Goal: Find specific page/section: Find specific page/section

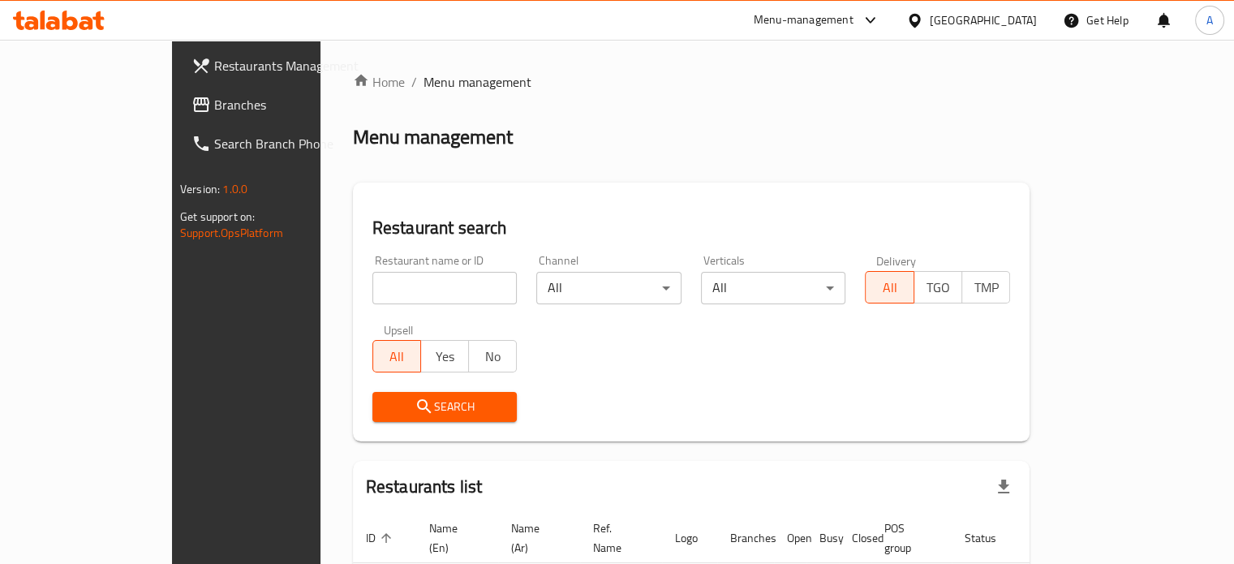
click at [380, 291] on input "search" at bounding box center [444, 288] width 145 height 32
type input "[DEMOGRAPHIC_DATA] a boo"
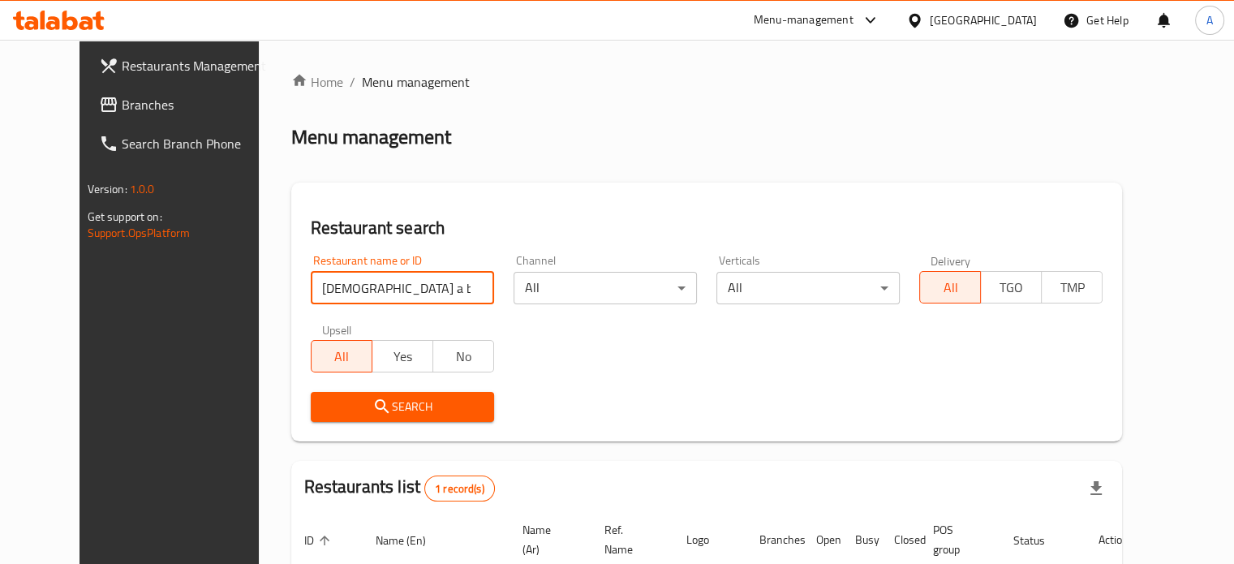
scroll to position [127, 0]
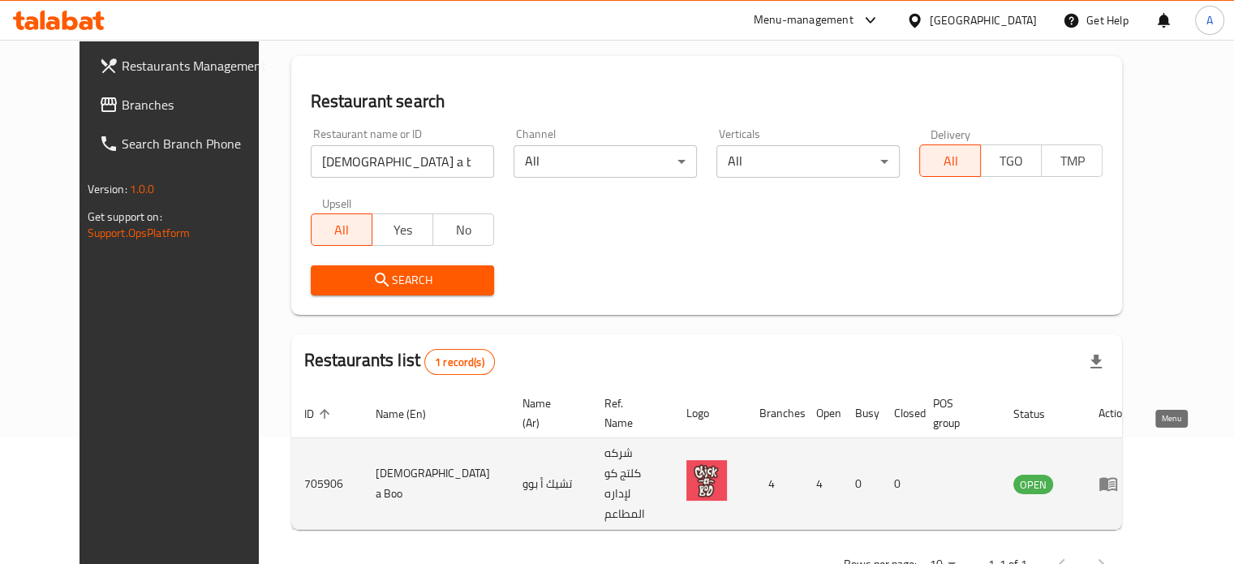
click at [1117, 478] on icon "enhanced table" at bounding box center [1109, 485] width 18 height 14
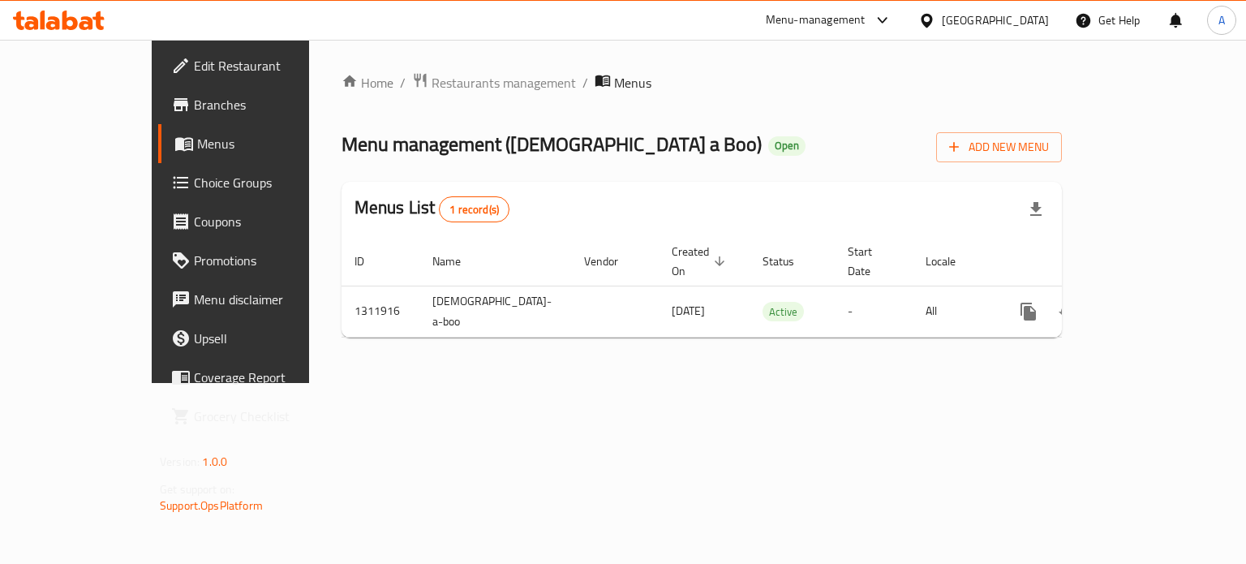
click at [194, 98] on span "Branches" at bounding box center [270, 104] width 153 height 19
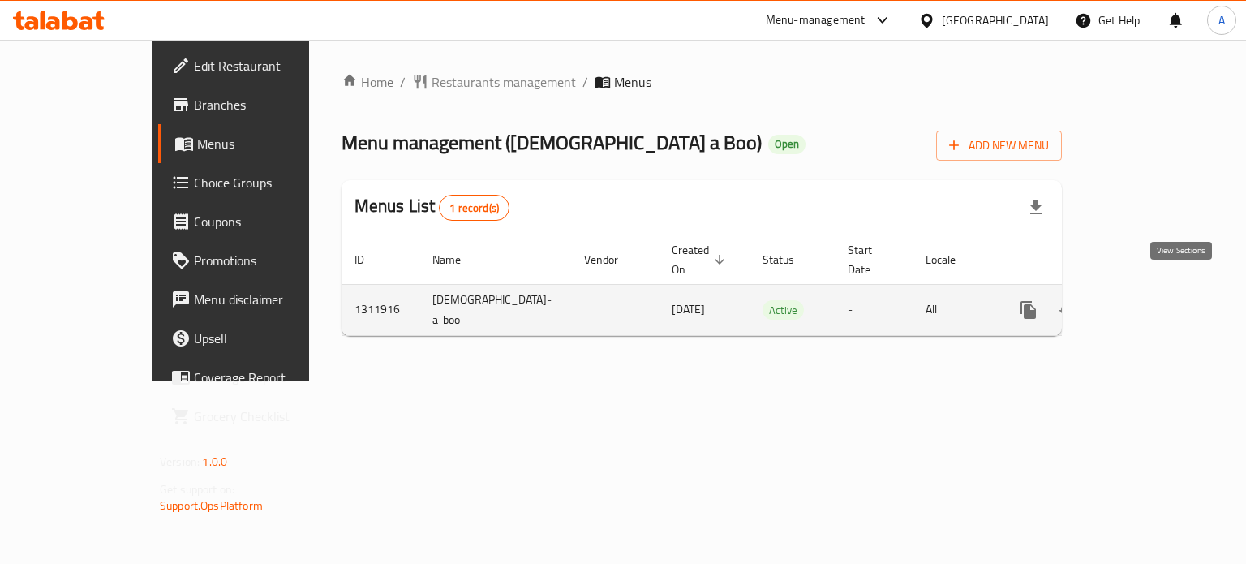
click at [1165, 291] on link "enhanced table" at bounding box center [1145, 310] width 39 height 39
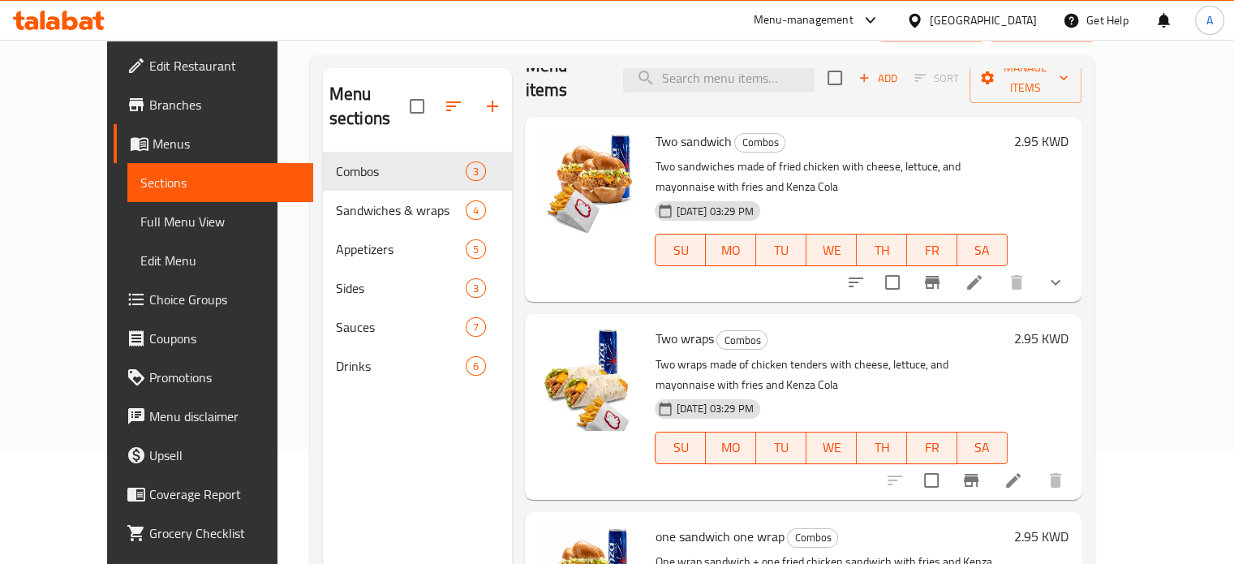
scroll to position [100, 0]
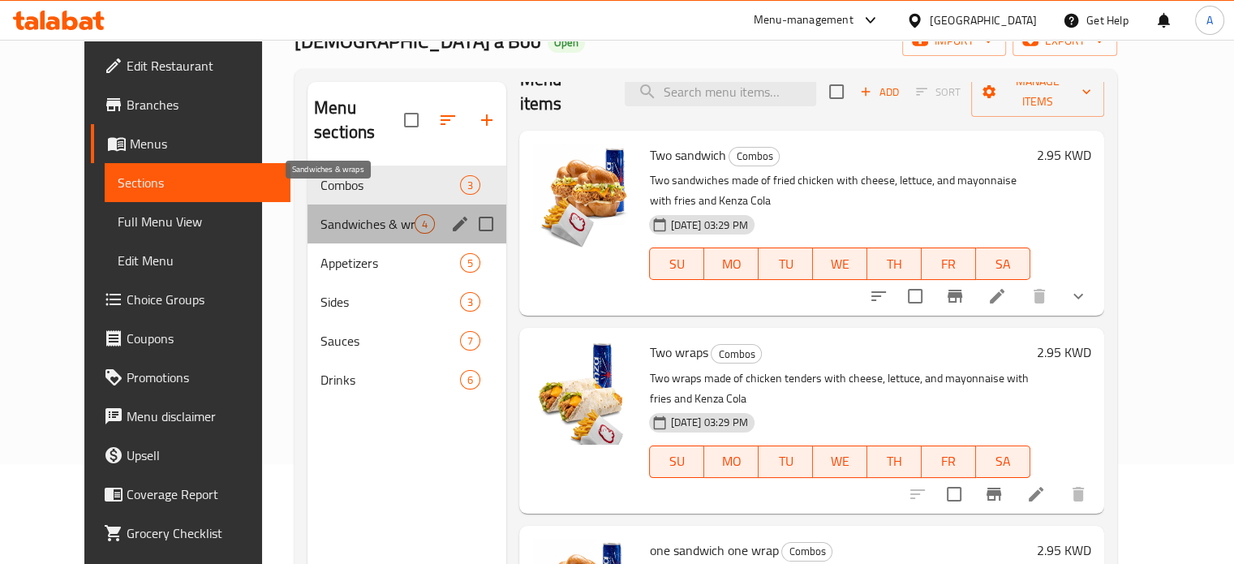
click at [384, 214] on span "Sandwiches & wraps" at bounding box center [368, 223] width 94 height 19
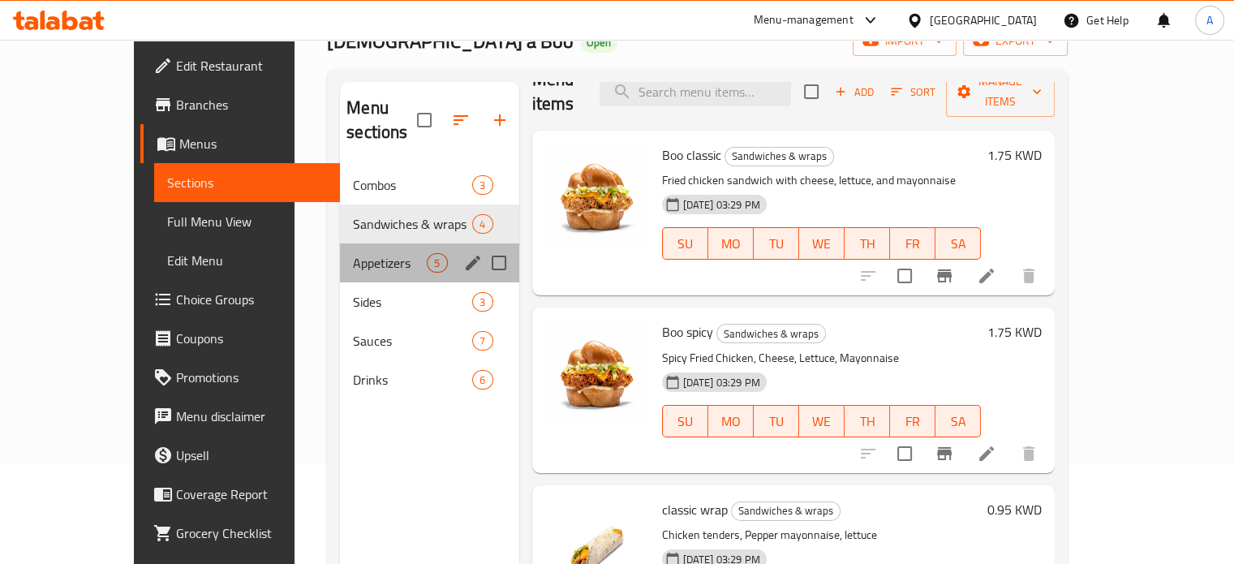
click at [357, 243] on div "Appetizers 5" at bounding box center [429, 262] width 179 height 39
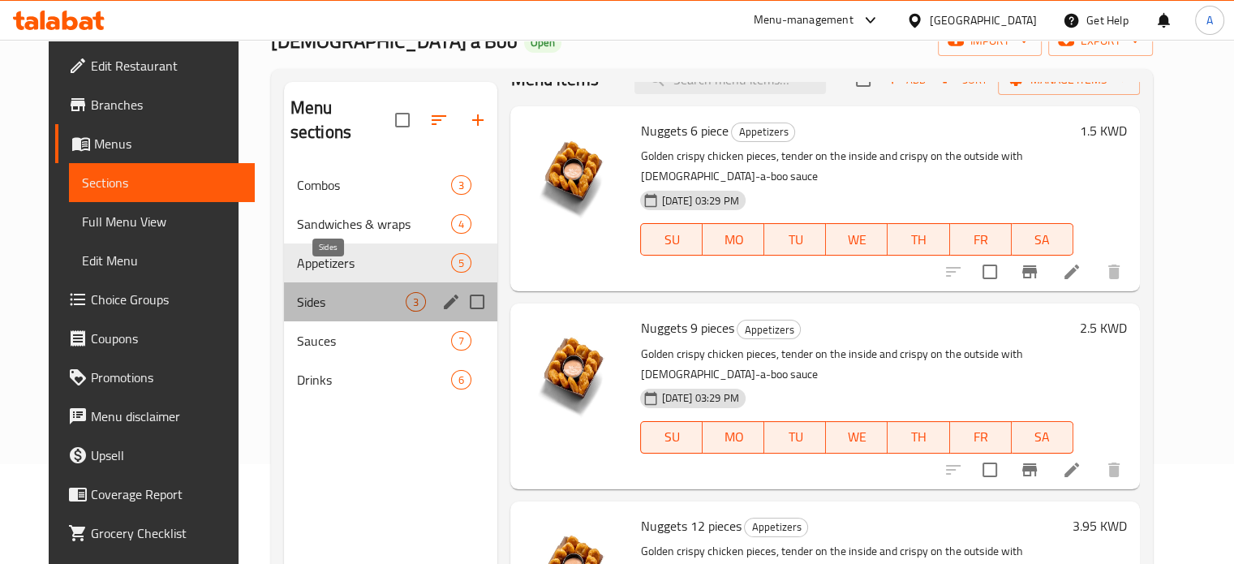
click at [343, 292] on span "Sides" at bounding box center [352, 301] width 110 height 19
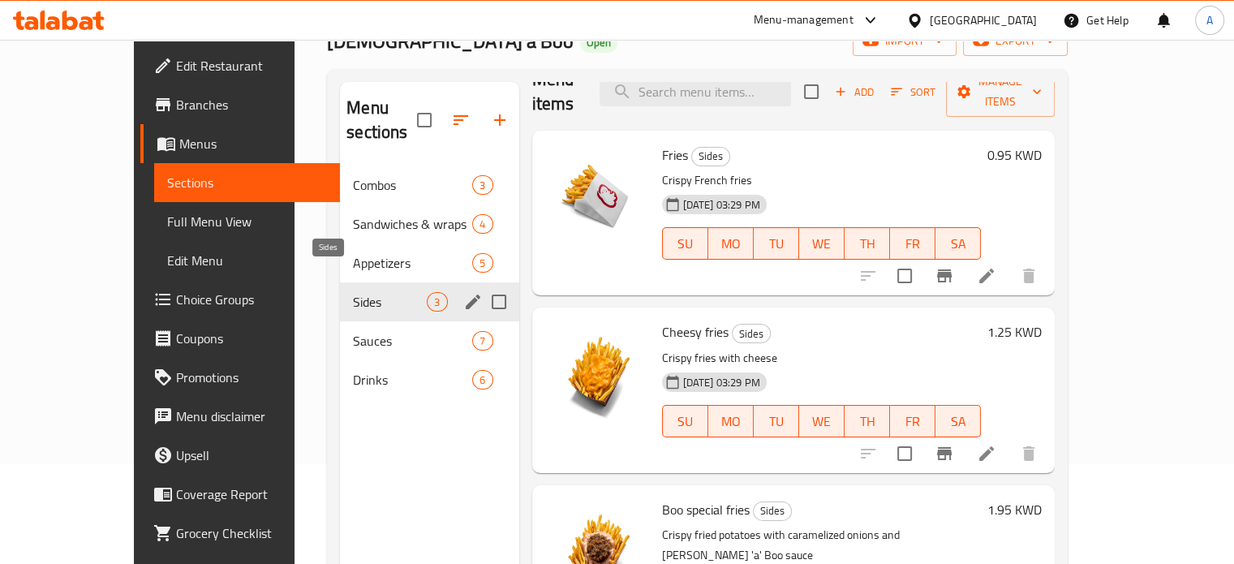
scroll to position [8, 0]
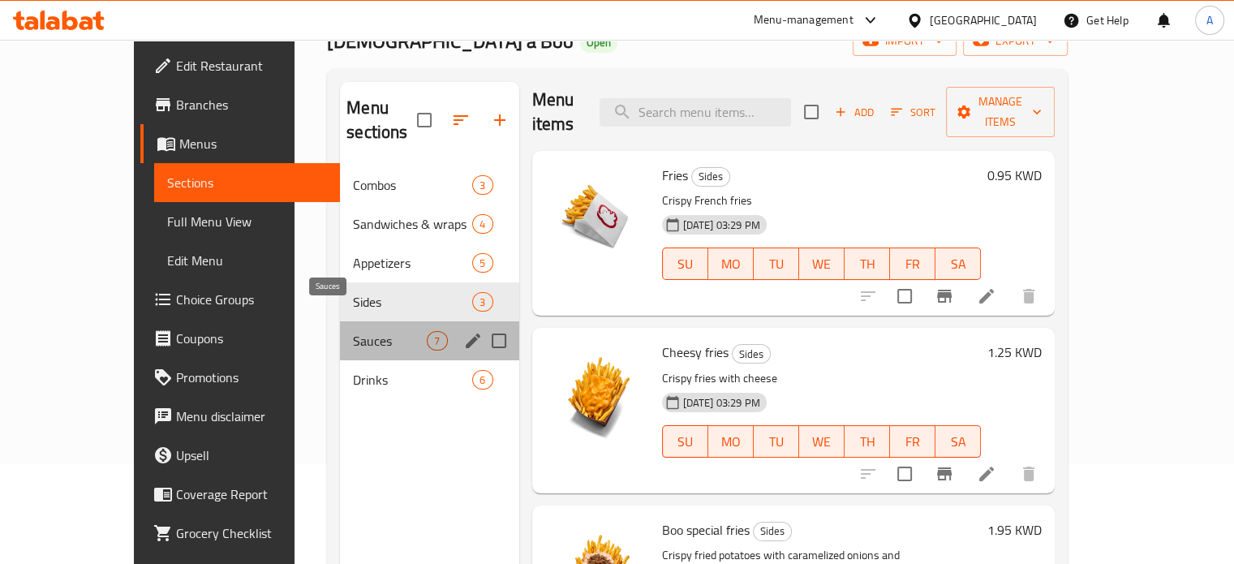
click at [353, 331] on span "Sauces" at bounding box center [390, 340] width 74 height 19
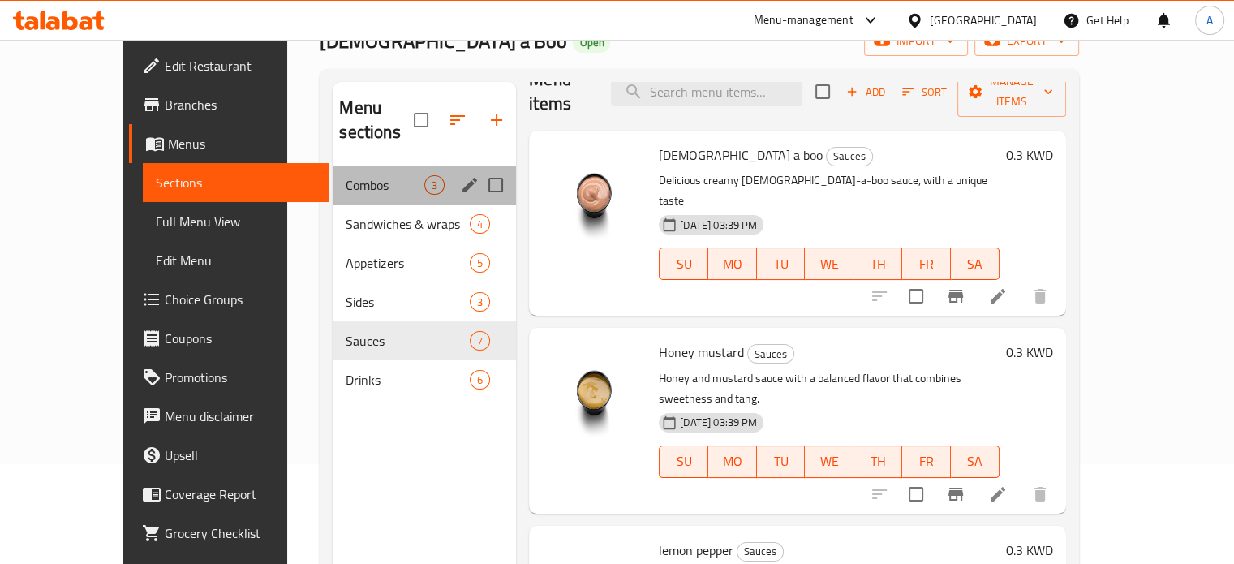
click at [381, 174] on div "Combos 3" at bounding box center [424, 185] width 183 height 39
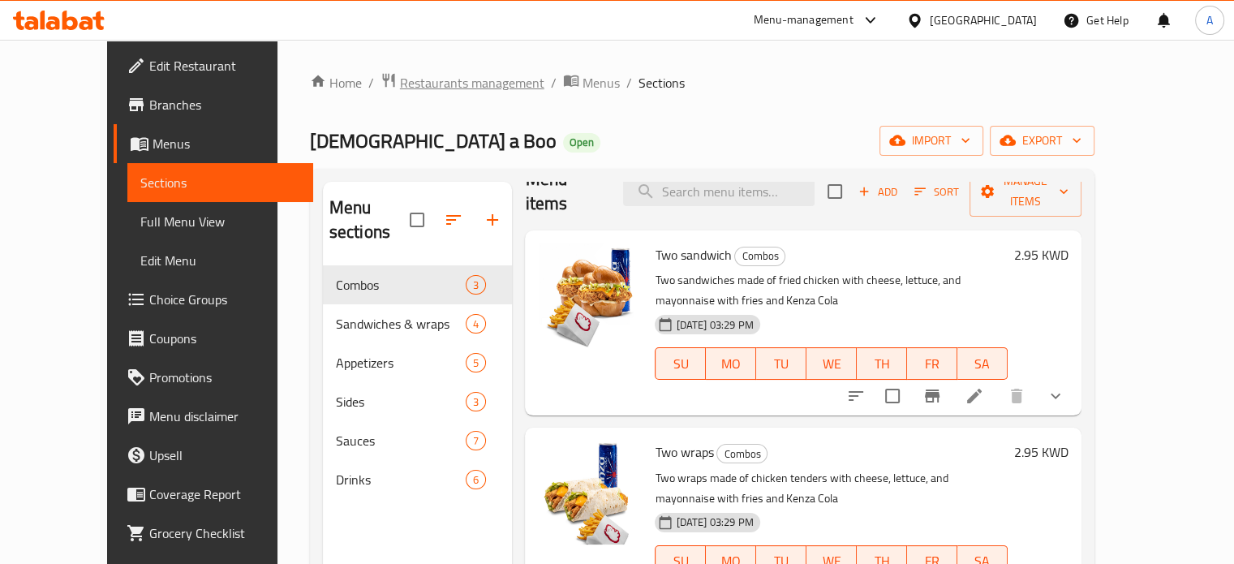
click at [453, 79] on span "Restaurants management" at bounding box center [472, 82] width 144 height 19
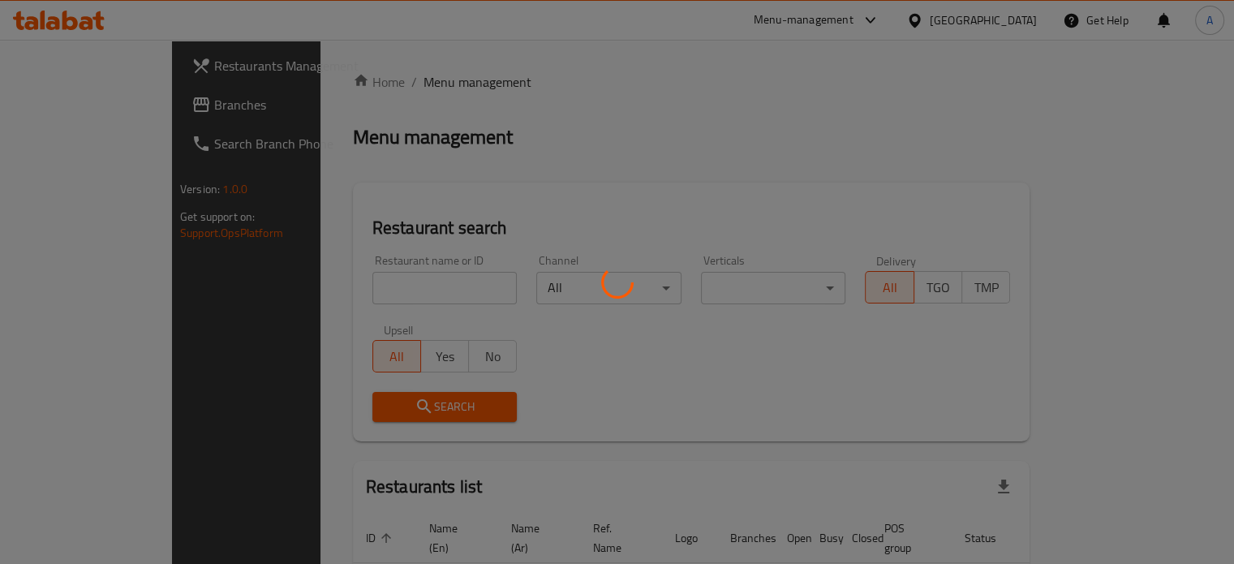
click at [372, 295] on div at bounding box center [617, 282] width 1234 height 564
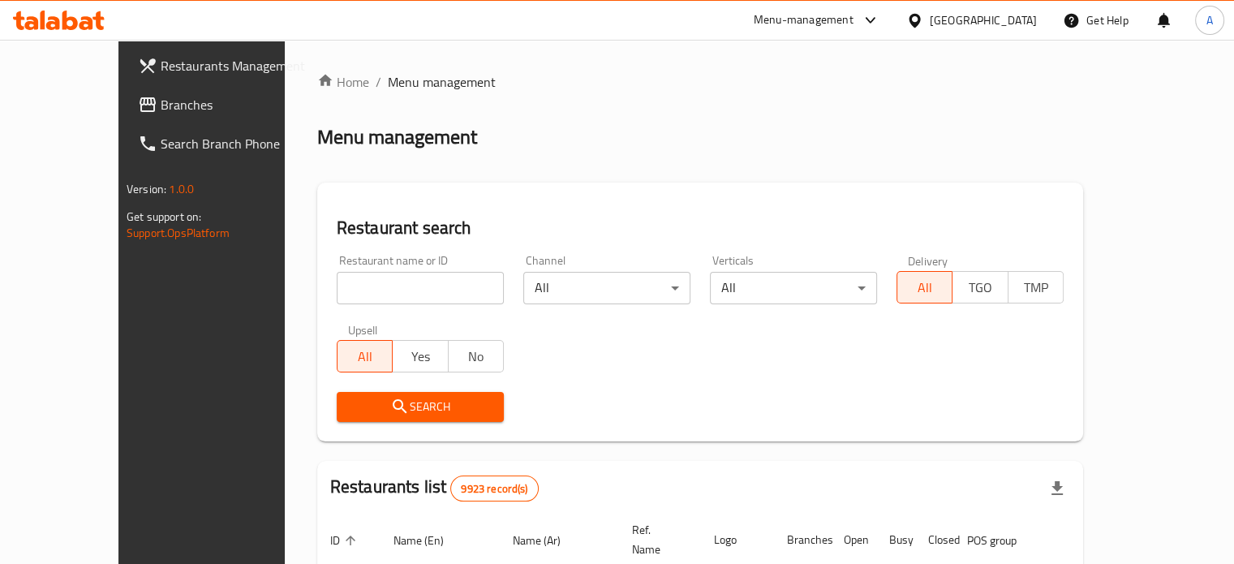
click at [390, 293] on input "search" at bounding box center [420, 288] width 167 height 32
type input "[DEMOGRAPHIC_DATA] a boo"
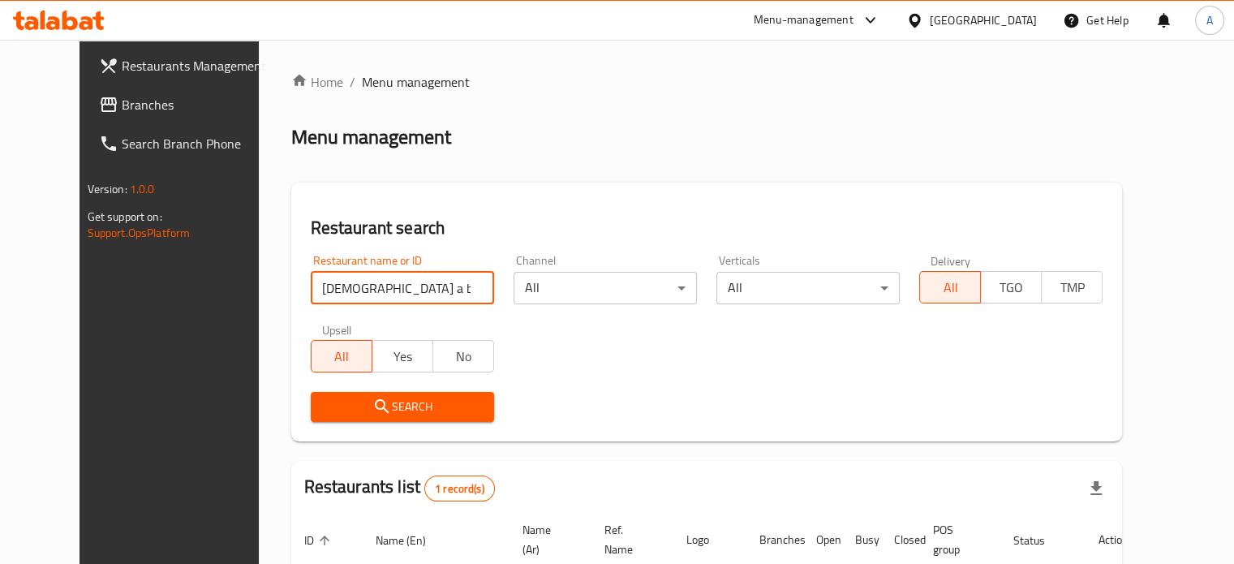
scroll to position [127, 0]
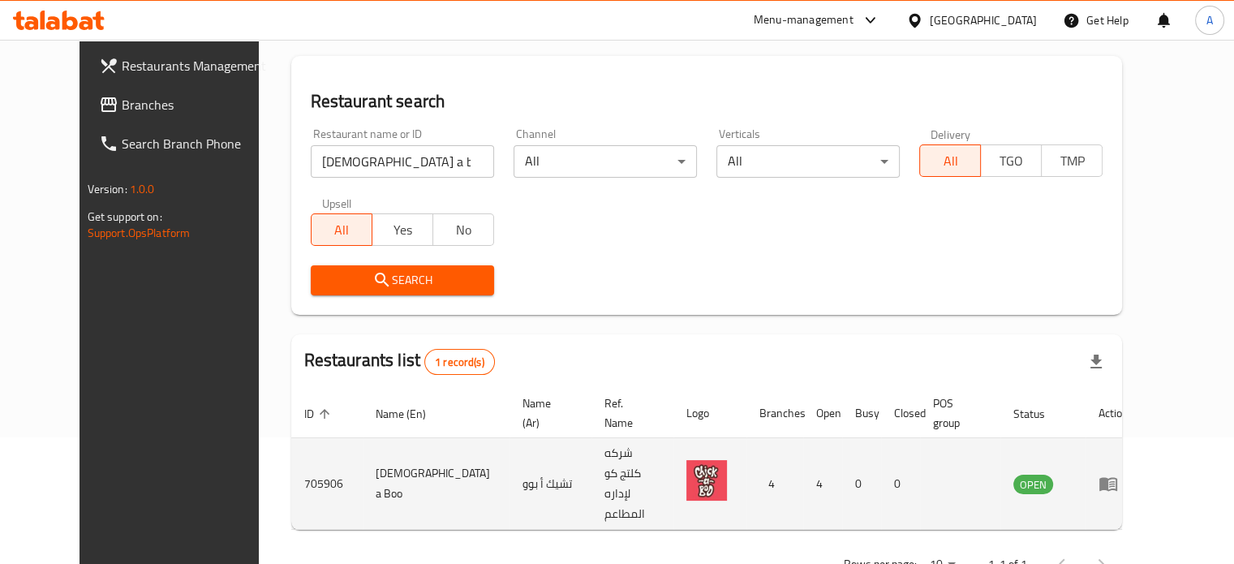
click at [291, 453] on td "705906" at bounding box center [326, 484] width 71 height 92
copy td "705906"
